Goal: Check status: Check status

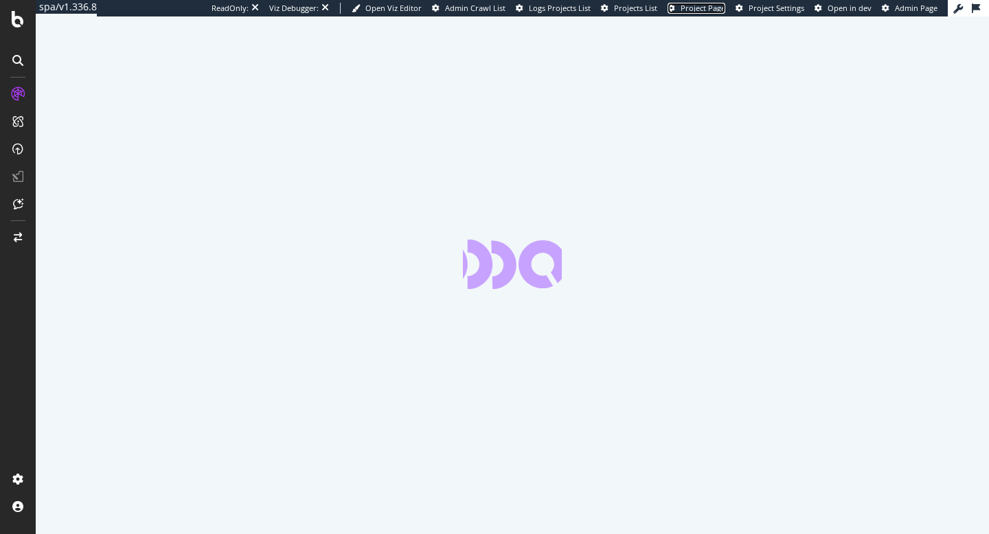
click at [708, 8] on span "Project Page" at bounding box center [702, 8] width 45 height 10
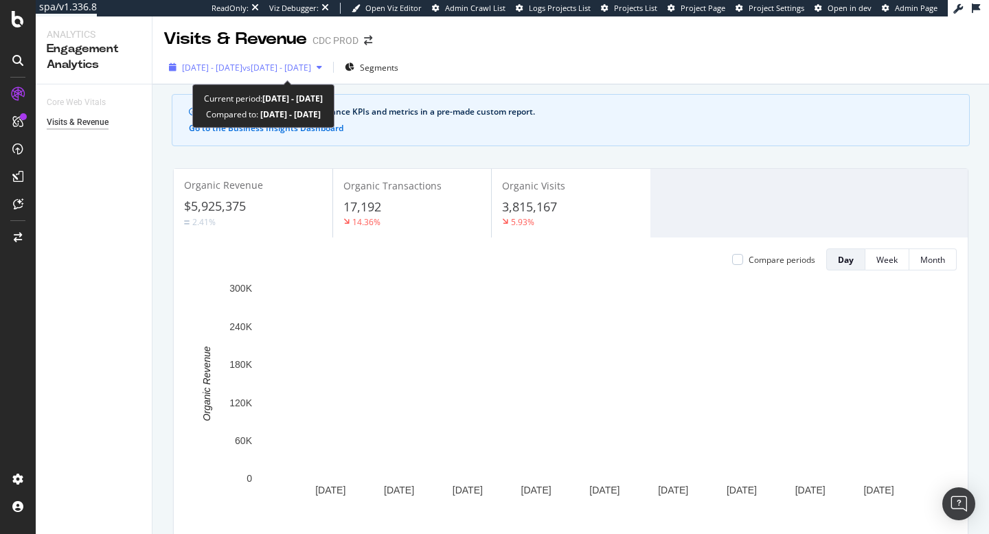
click at [300, 71] on span "vs [DATE] - [DATE]" at bounding box center [276, 68] width 69 height 12
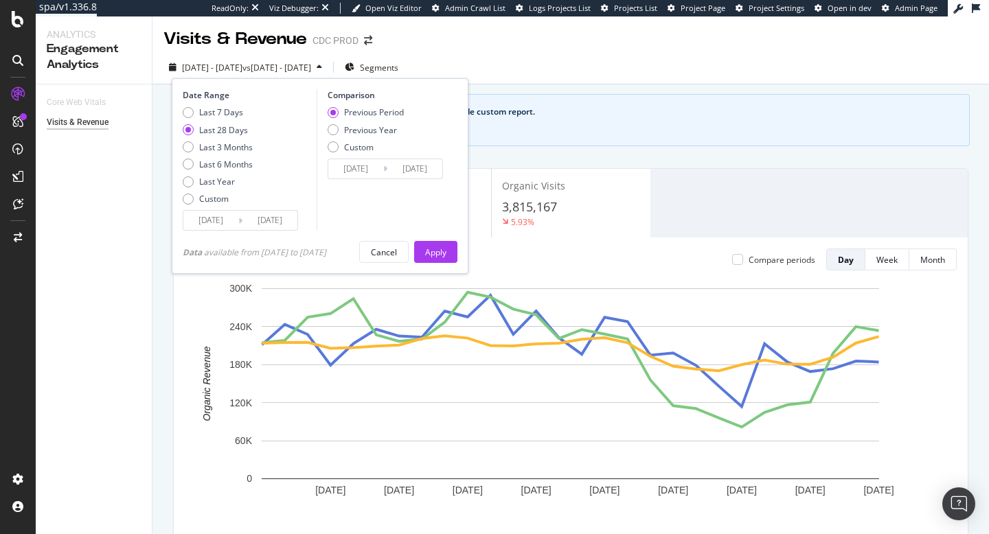
click at [238, 225] on input "[DATE]" at bounding box center [210, 220] width 55 height 19
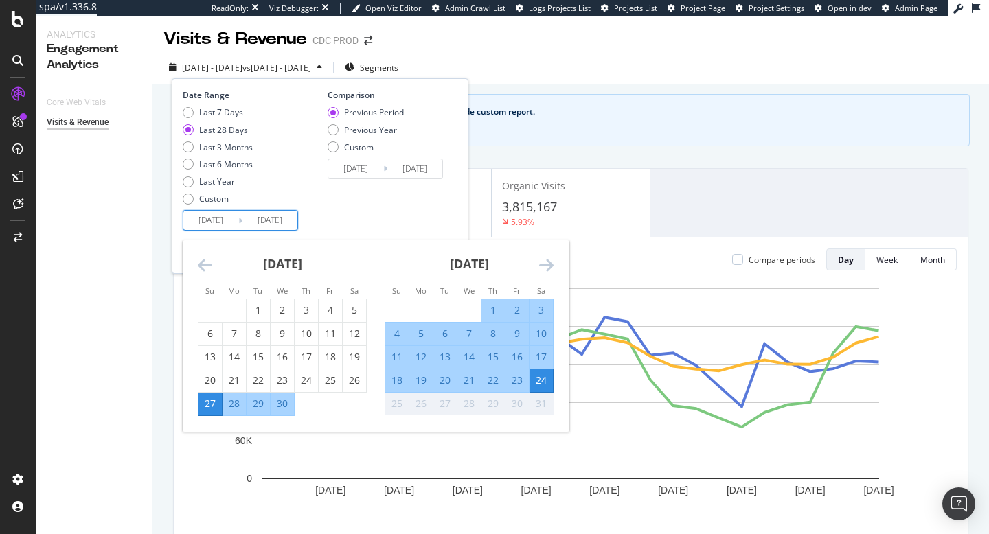
click at [260, 222] on input "[DATE]" at bounding box center [269, 220] width 55 height 19
click at [541, 264] on icon "Move forward to switch to the next month." at bounding box center [546, 265] width 14 height 16
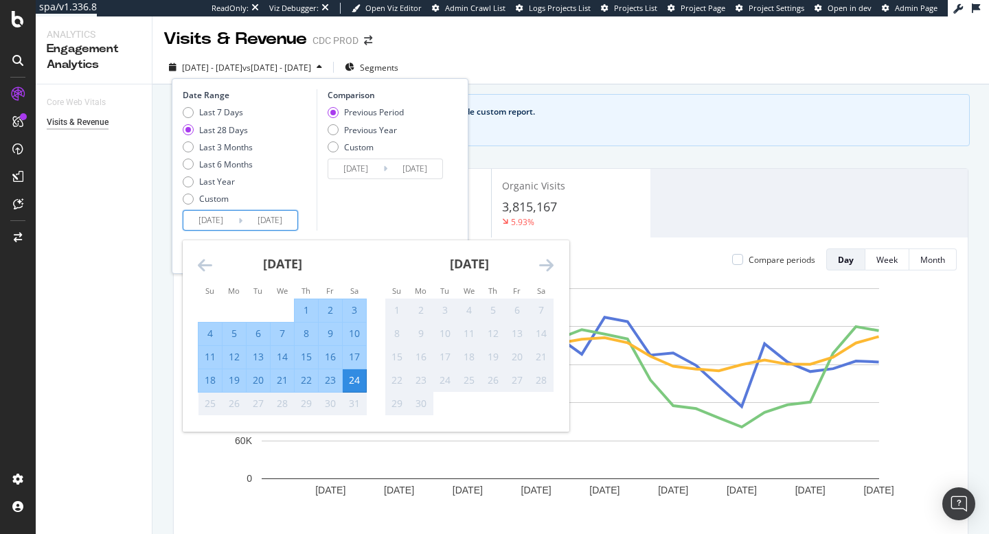
click at [541, 264] on icon "Move forward to switch to the next month." at bounding box center [546, 265] width 14 height 16
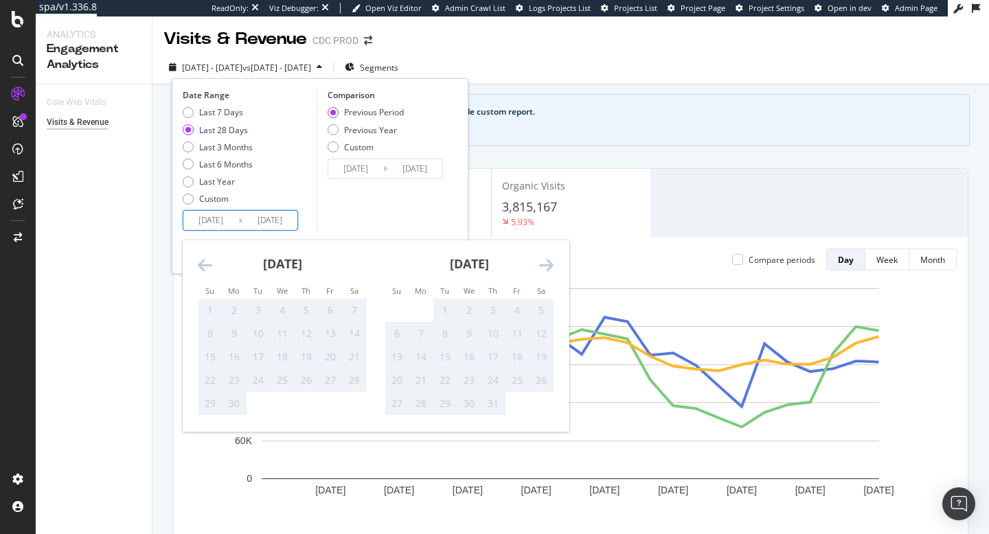
click at [541, 264] on icon "Move forward to switch to the next month." at bounding box center [546, 265] width 14 height 16
click at [725, 108] on div "See your organic search performance KPIs and metrics in a pre-made custom repor…" at bounding box center [578, 112] width 750 height 12
